Goal: Use online tool/utility

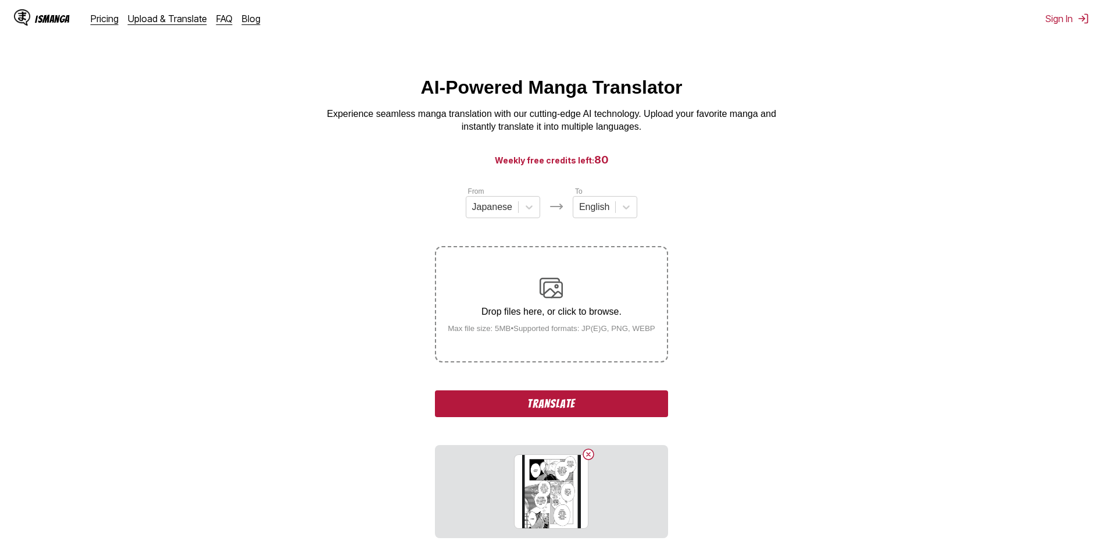
click at [571, 402] on button "Translate" at bounding box center [551, 403] width 233 height 27
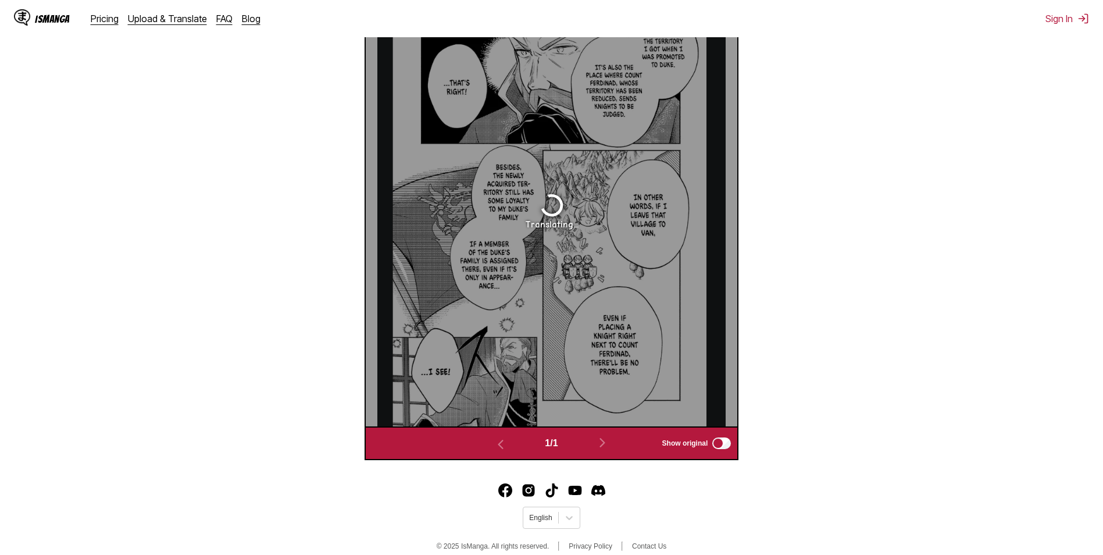
scroll to position [485, 0]
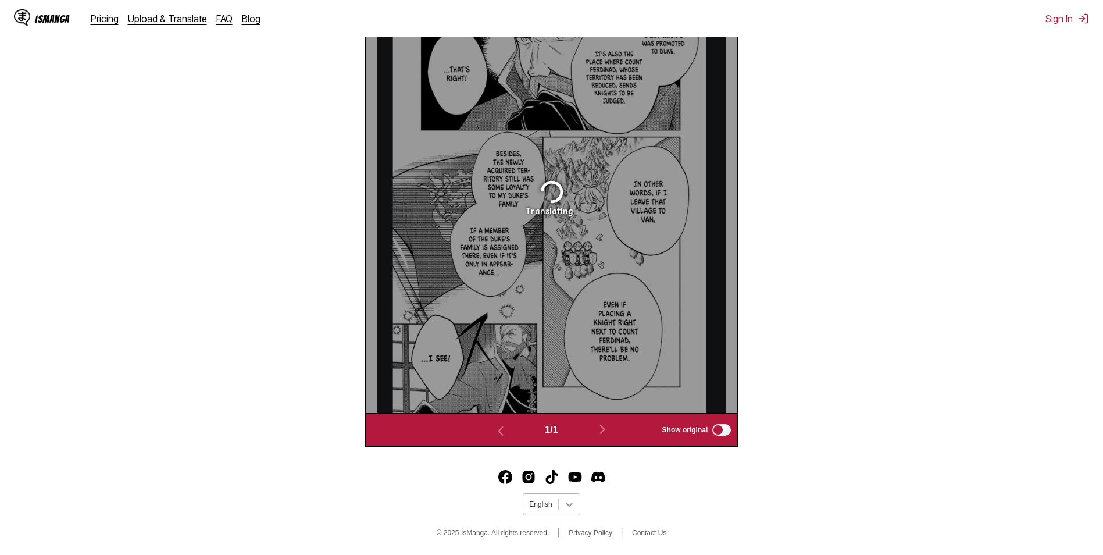
click at [566, 498] on icon at bounding box center [569, 504] width 12 height 12
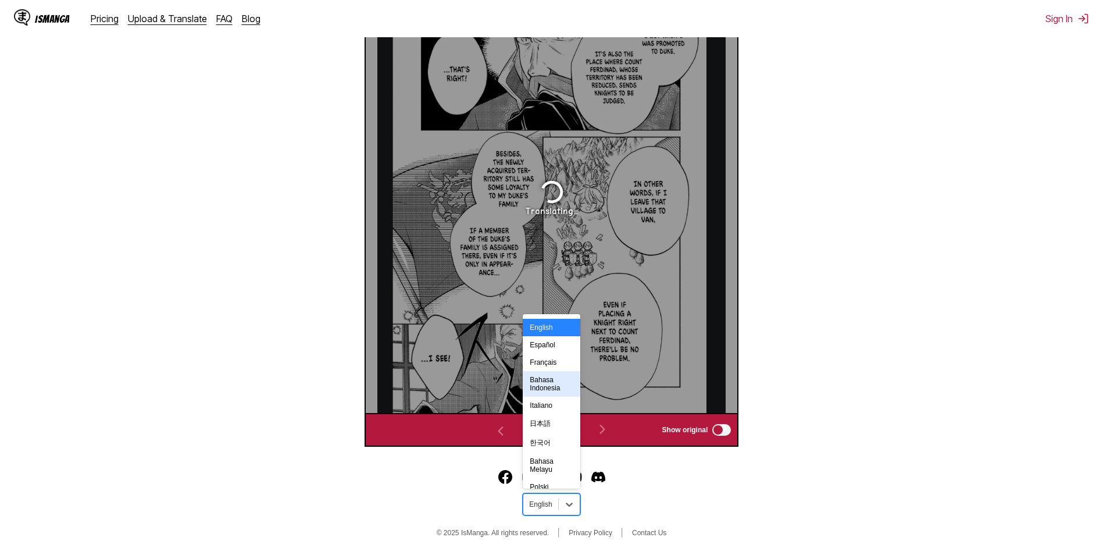
scroll to position [202, 0]
click at [564, 413] on div "Türkçe" at bounding box center [551, 421] width 57 height 17
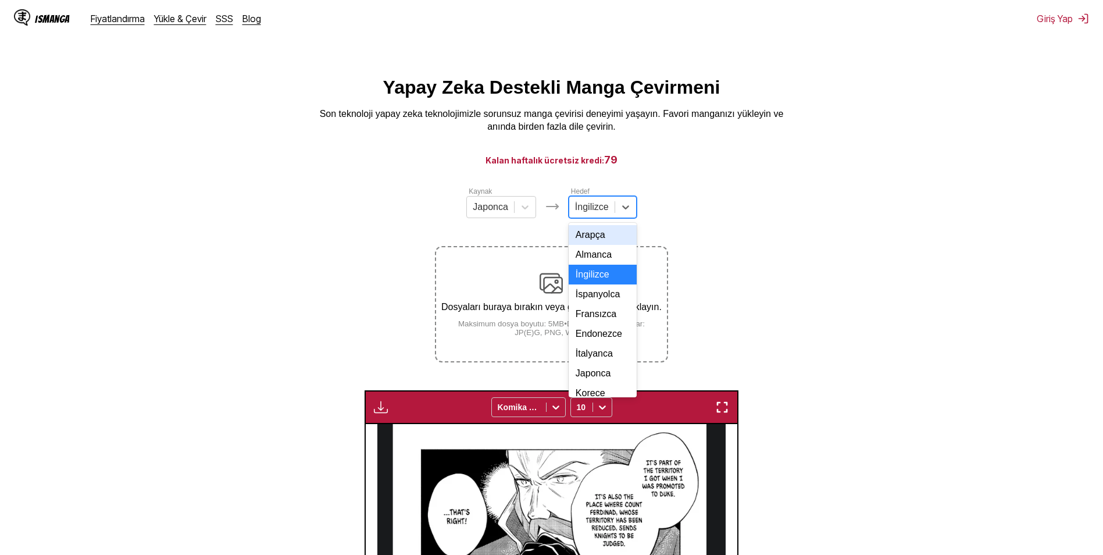
click at [596, 213] on div at bounding box center [592, 207] width 34 height 13
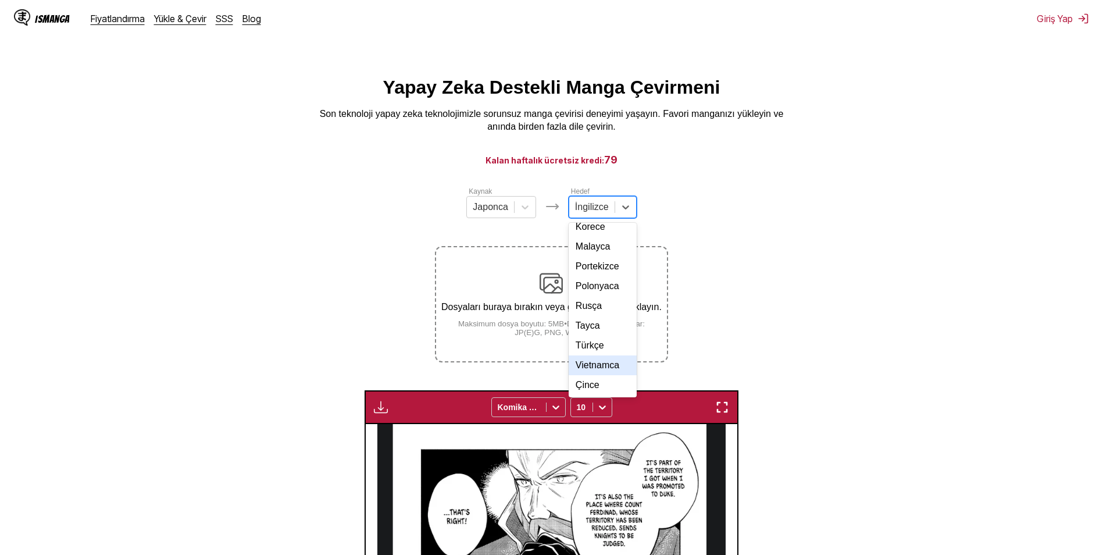
click at [593, 349] on div "Türkçe" at bounding box center [602, 345] width 68 height 20
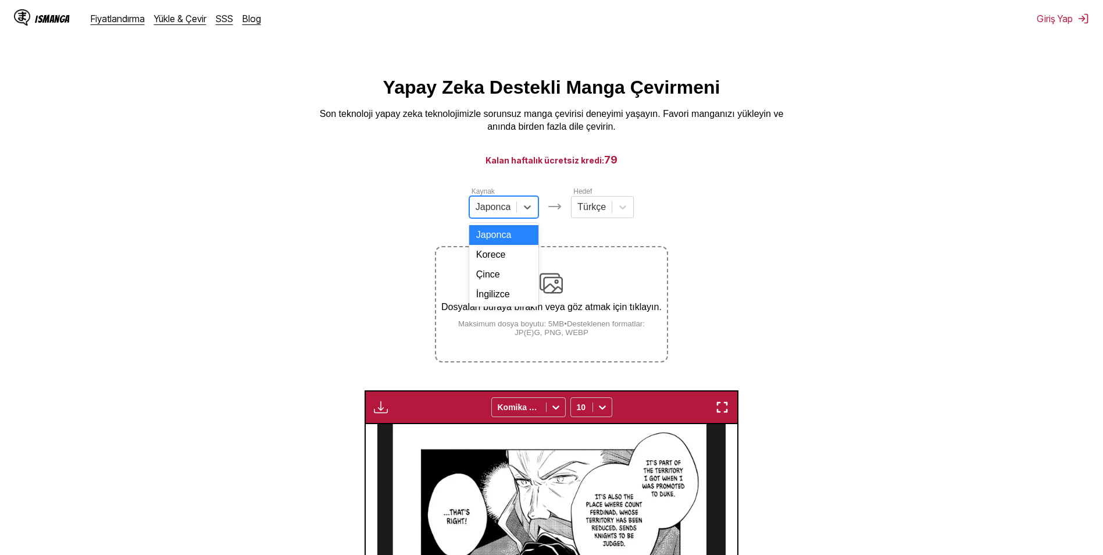
click at [513, 209] on div "Japonca" at bounding box center [493, 206] width 47 height 17
click at [515, 304] on div "İngilizce" at bounding box center [504, 294] width 70 height 20
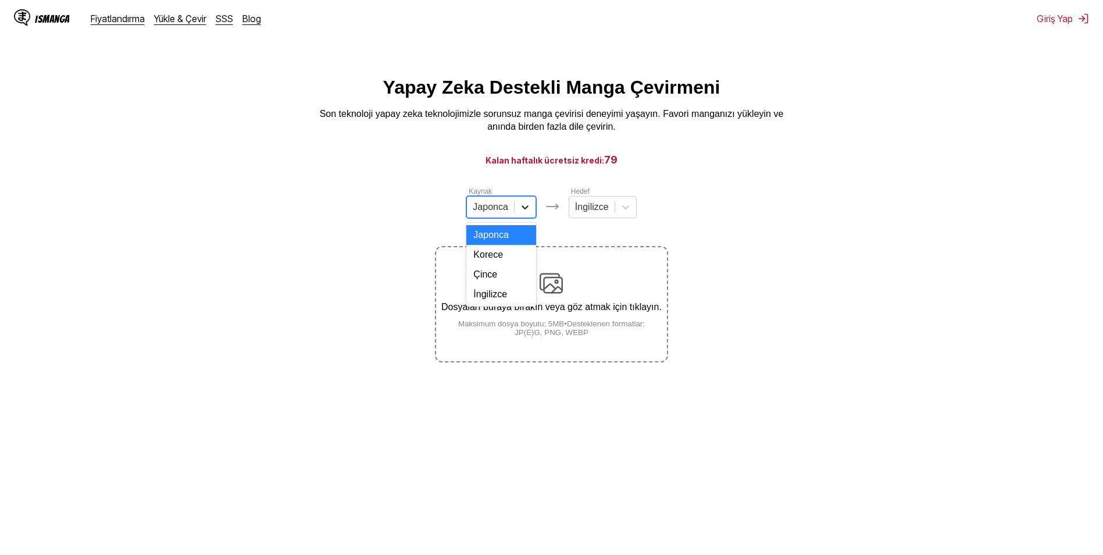
click at [524, 213] on icon at bounding box center [525, 207] width 12 height 12
drag, startPoint x: 507, startPoint y: 309, endPoint x: 574, endPoint y: 237, distance: 98.3
click at [507, 304] on div "İngilizce" at bounding box center [501, 294] width 70 height 20
click at [585, 213] on div at bounding box center [591, 207] width 34 height 13
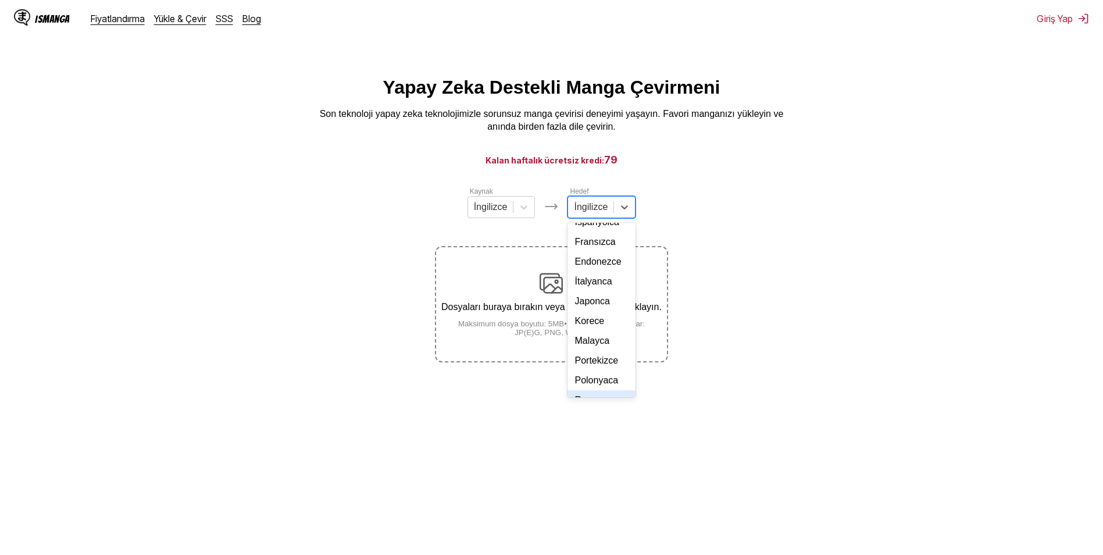
scroll to position [196, 0]
click at [606, 343] on div "Türkçe" at bounding box center [601, 345] width 68 height 20
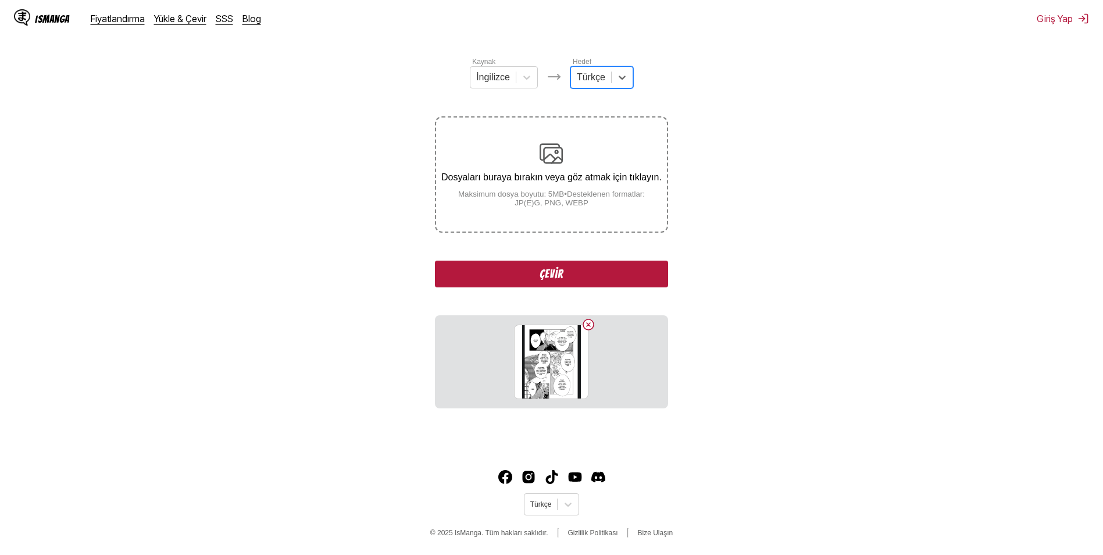
click at [580, 270] on button "Çevir" at bounding box center [551, 273] width 233 height 27
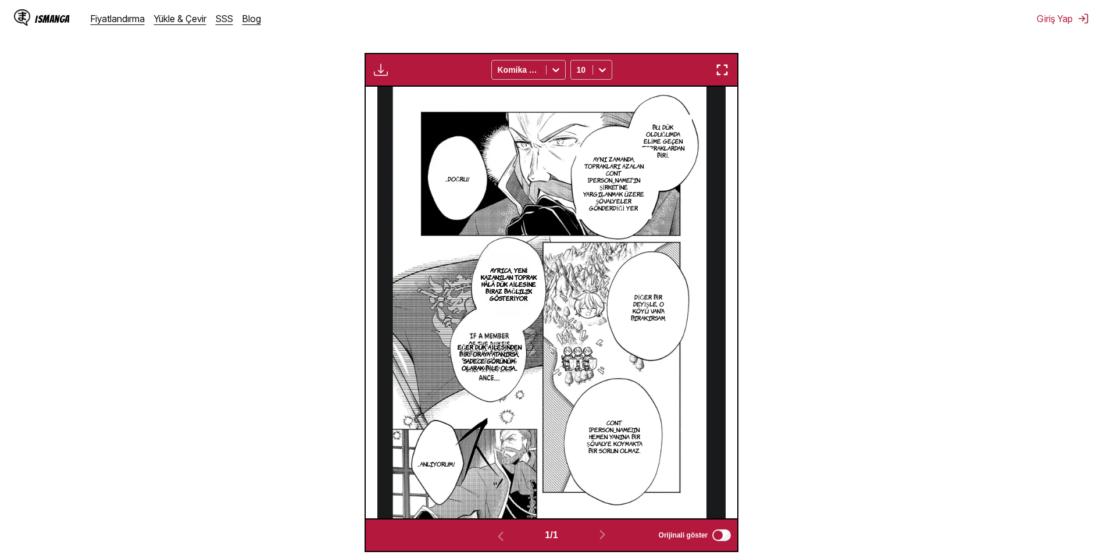
scroll to position [386, 0]
